Goal: Task Accomplishment & Management: Use online tool/utility

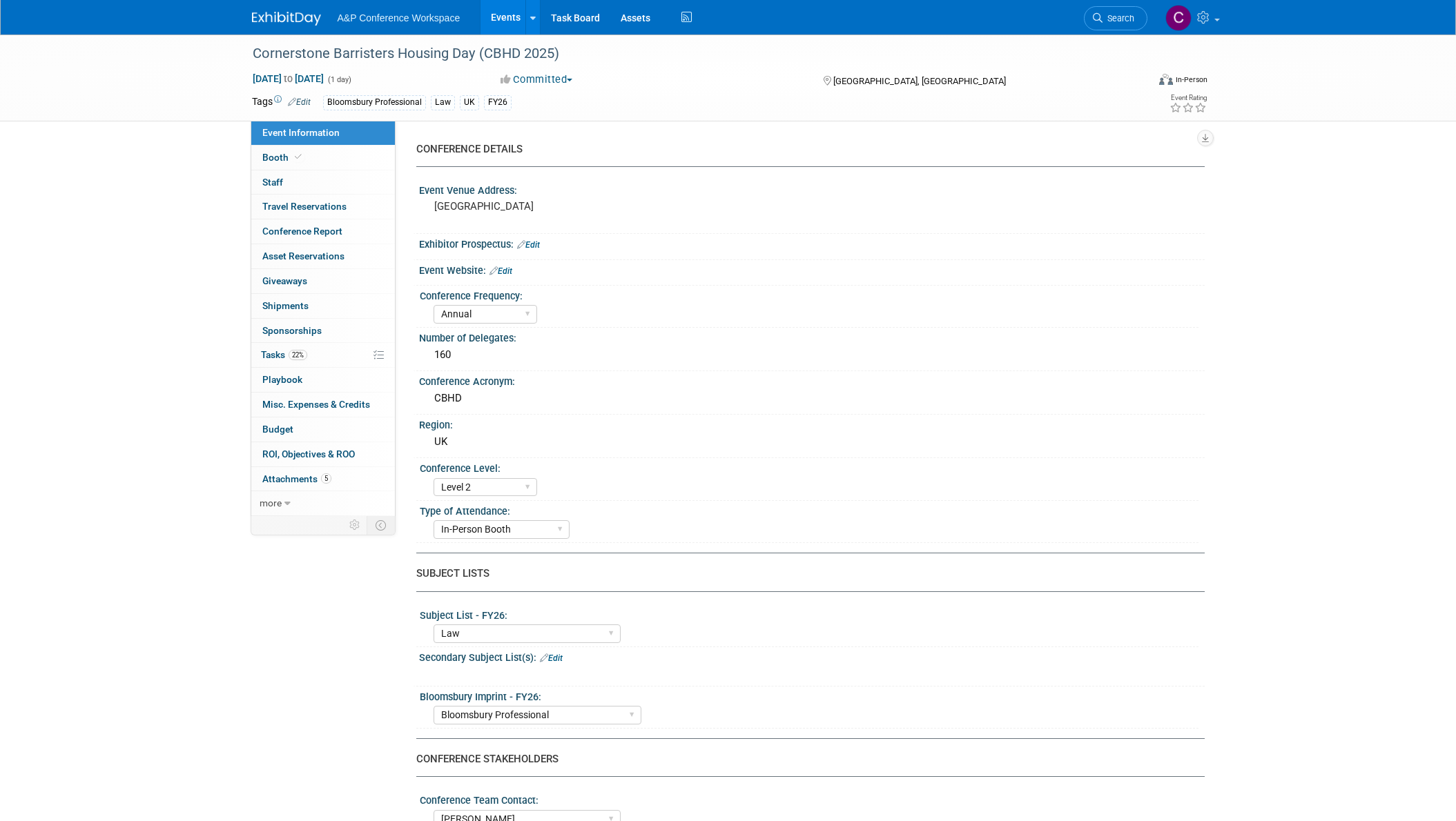
select select "Annual"
select select "Level 2"
select select "In-Person Booth"
select select "Law"
select select "Bloomsbury Professional"
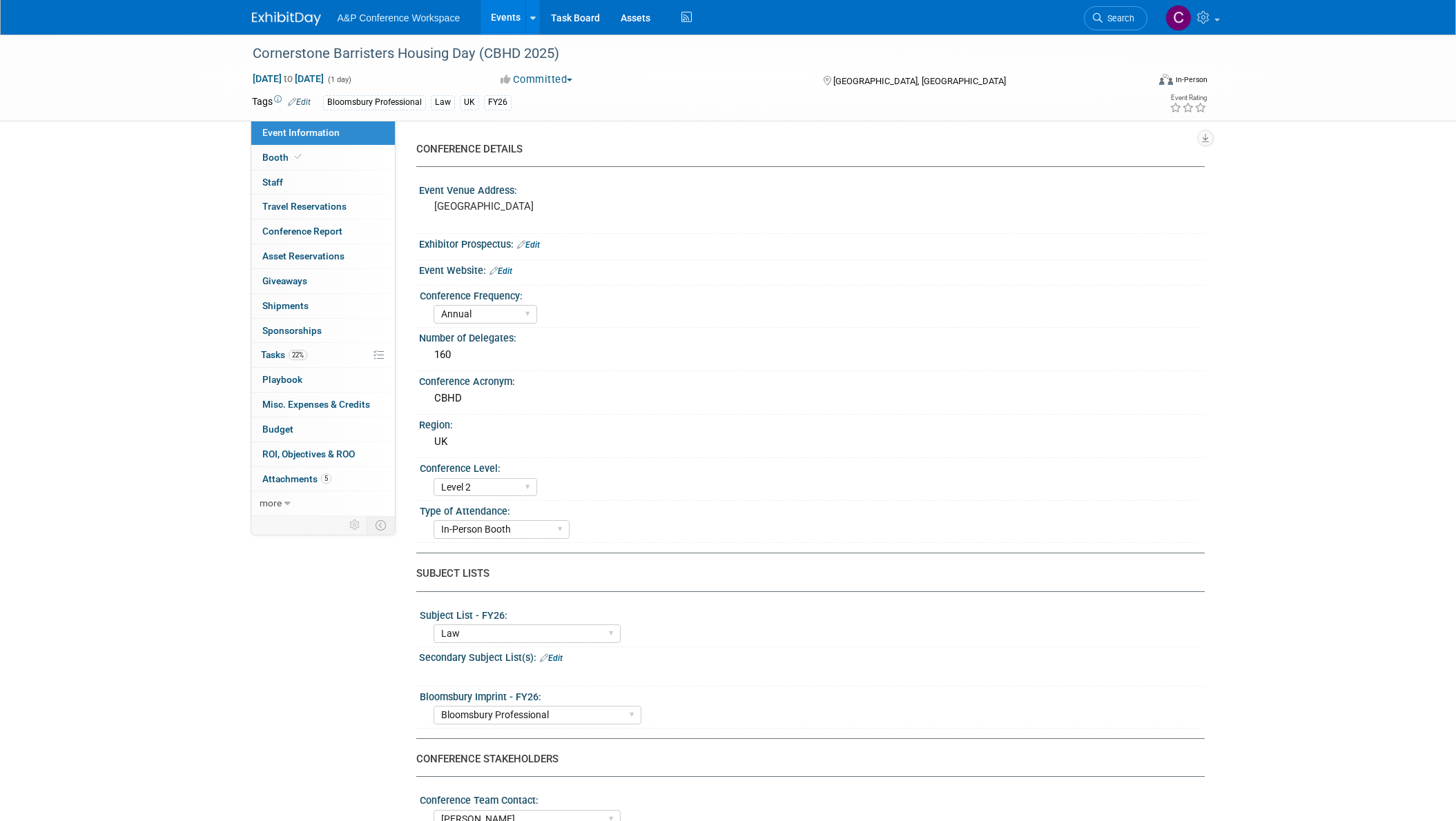
select select "[PERSON_NAME]"
select select "Brand/Subject Presence​"
click at [271, 356] on span "Tasks 22%" at bounding box center [283, 355] width 46 height 11
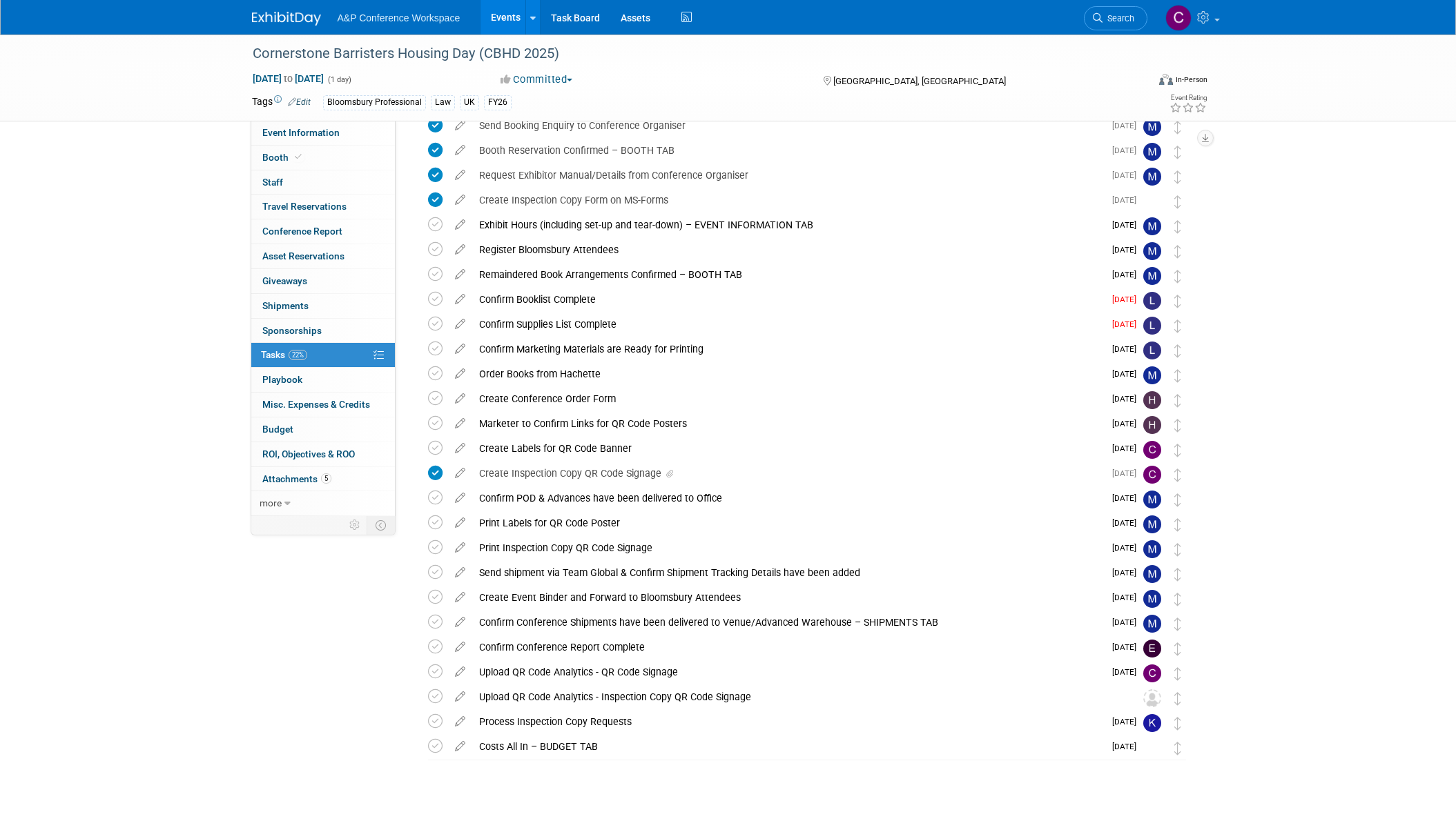
scroll to position [90, 0]
click at [601, 450] on div "Create Labels for QR Code Banner" at bounding box center [787, 449] width 632 height 24
